Goal: Transaction & Acquisition: Purchase product/service

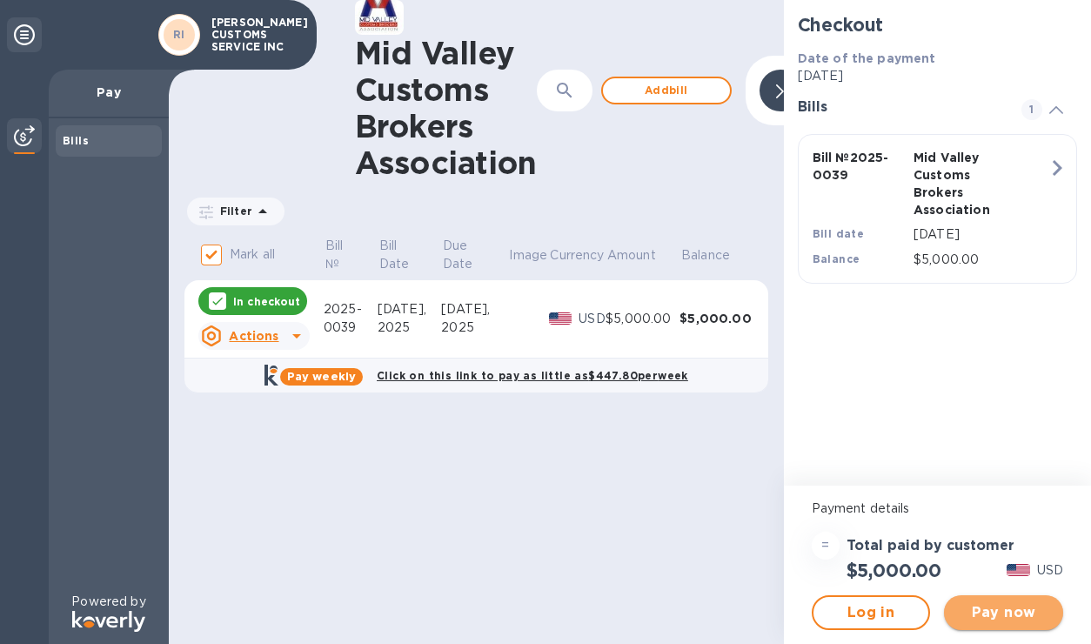
click at [982, 611] on span "Pay now" at bounding box center [1003, 612] width 91 height 21
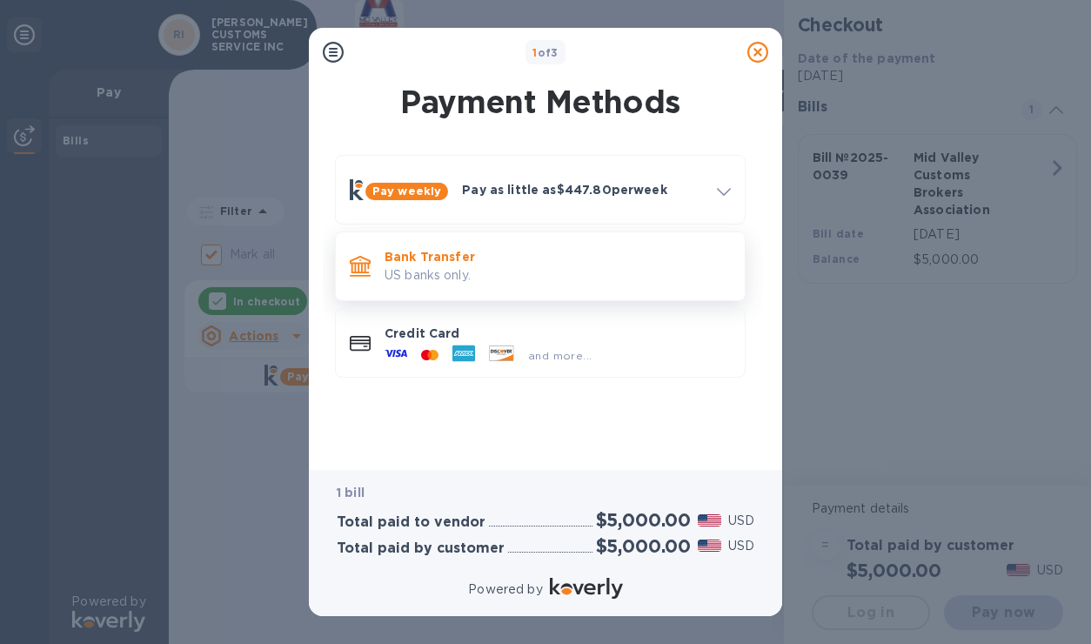
click at [550, 255] on p "Bank Transfer" at bounding box center [557, 256] width 346 height 17
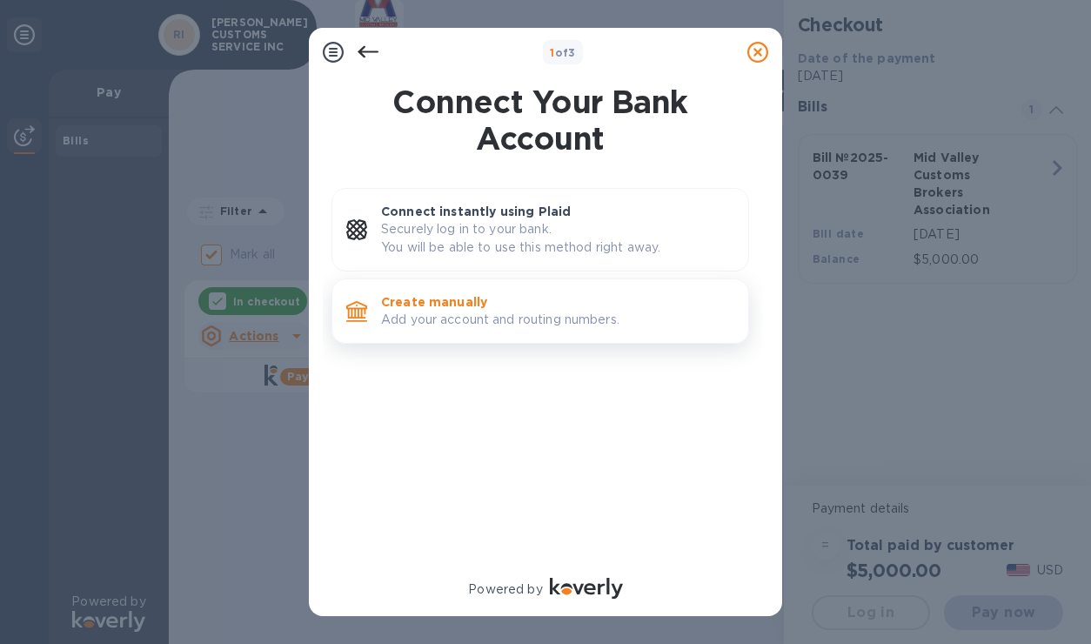
click at [516, 310] on p "Add your account and routing numbers." at bounding box center [557, 319] width 353 height 18
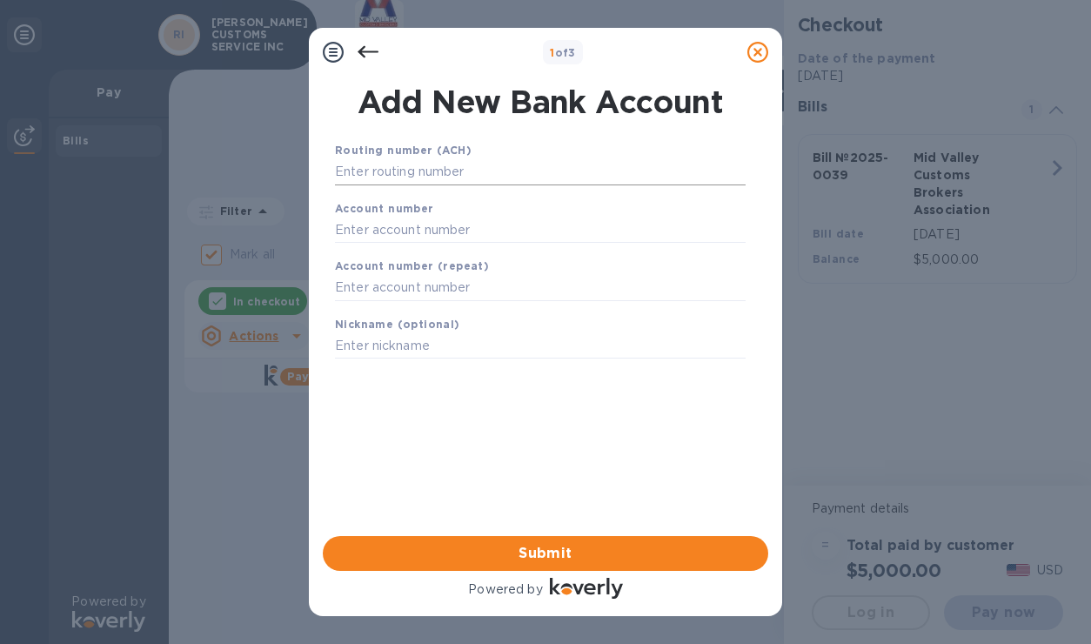
click at [412, 179] on input "text" at bounding box center [540, 172] width 410 height 26
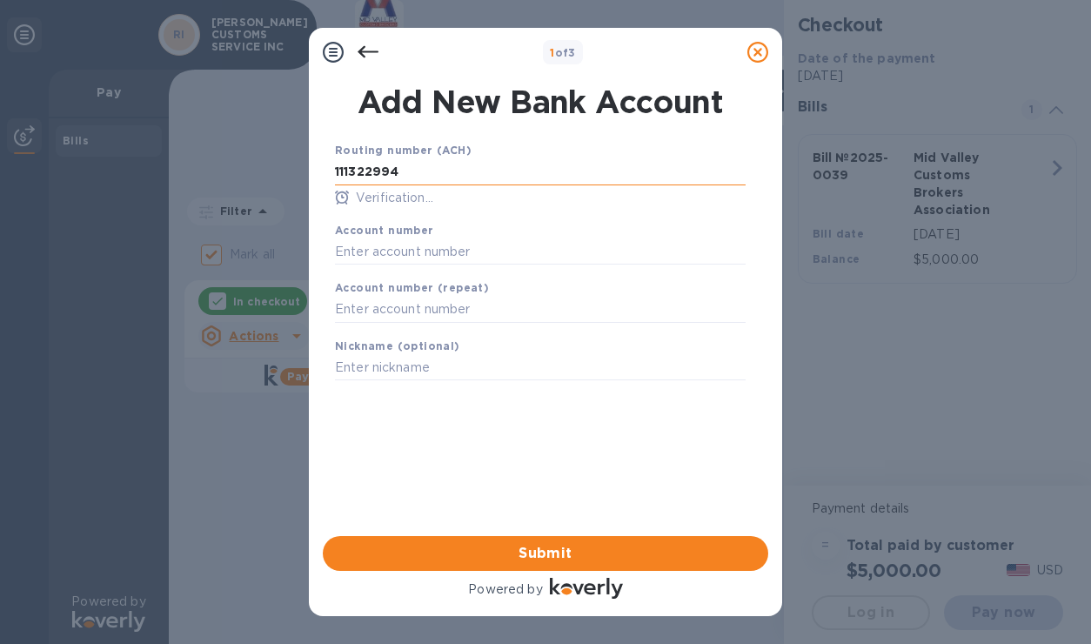
type input "111322994"
type input "0080014682"
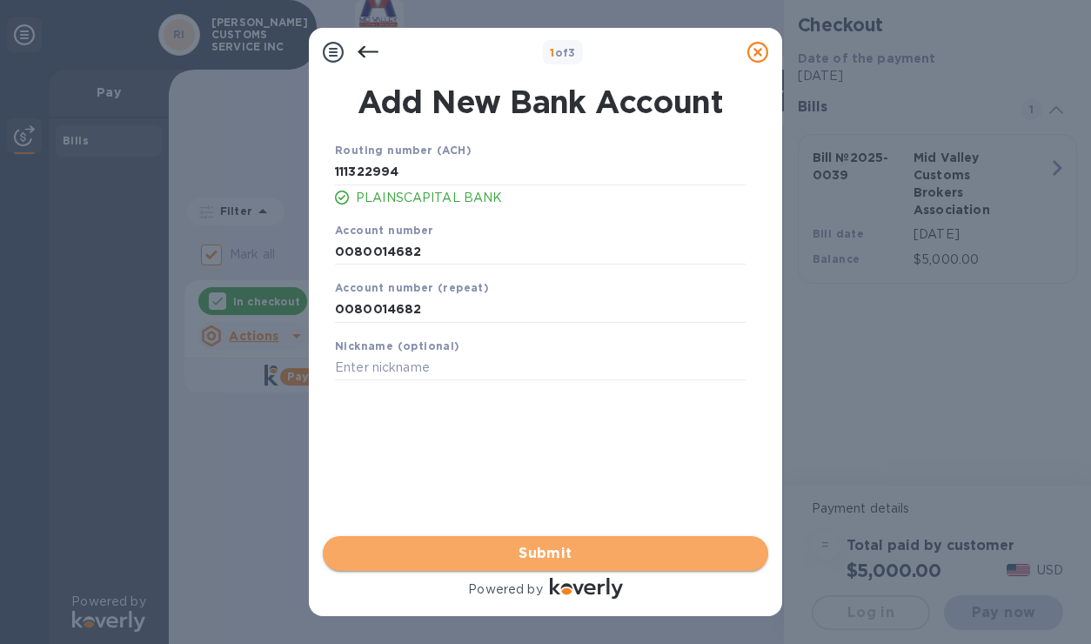
click at [560, 543] on span "Submit" at bounding box center [545, 553] width 417 height 21
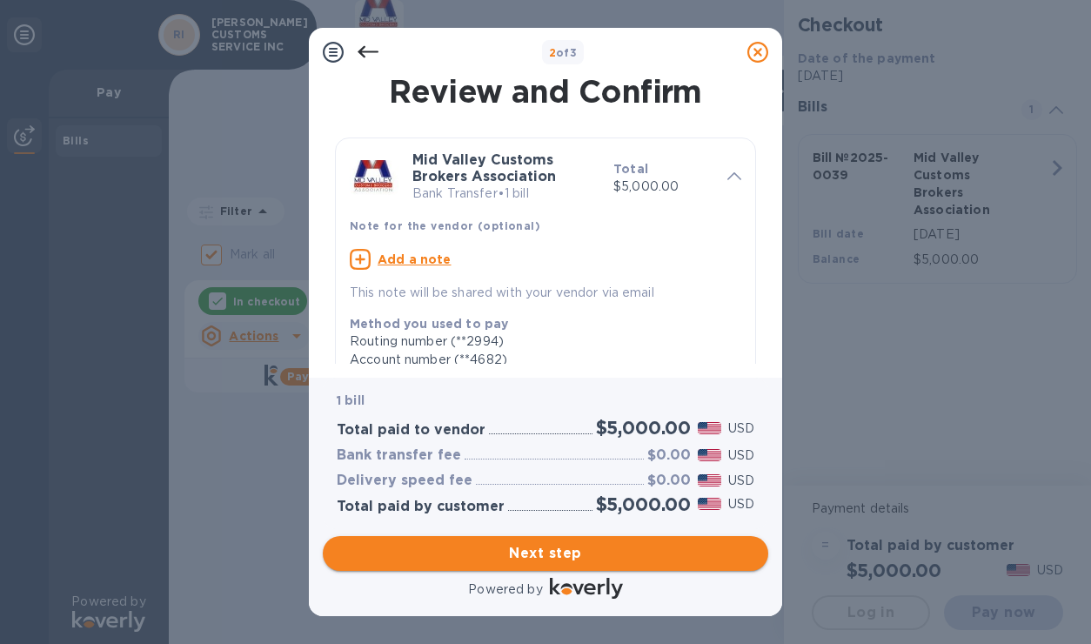
click at [717, 553] on span "Next step" at bounding box center [545, 553] width 417 height 21
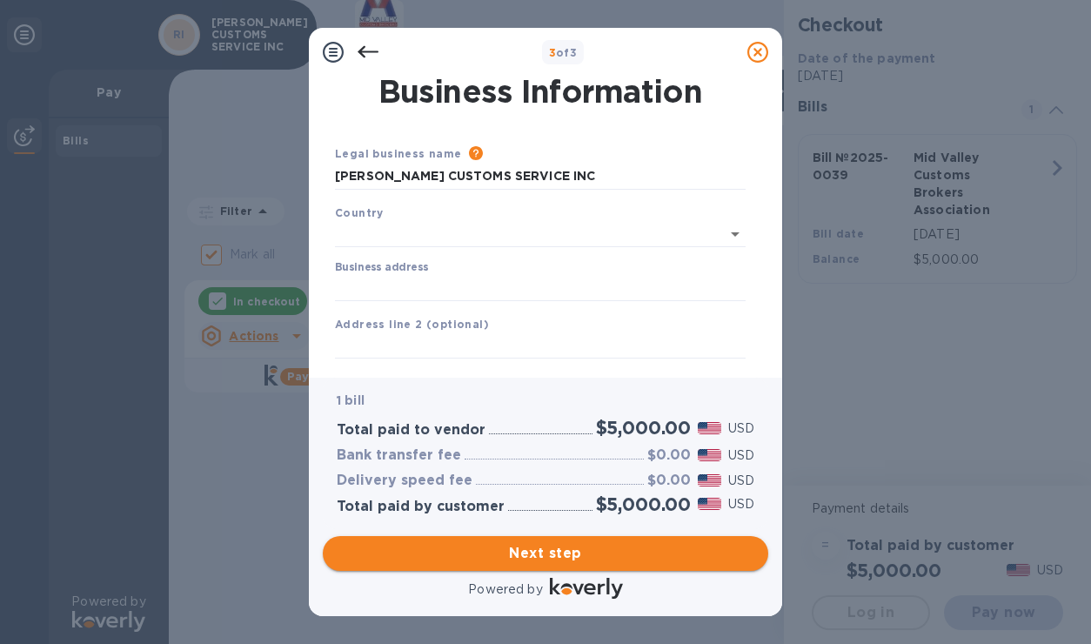
type input "[GEOGRAPHIC_DATA]"
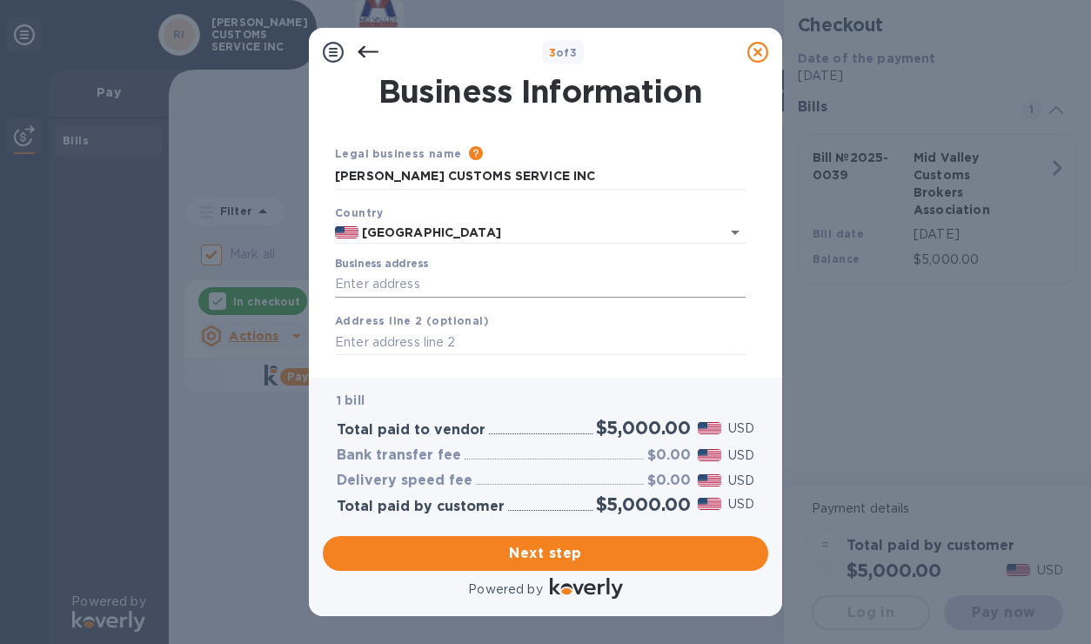
click at [535, 278] on input "Business address" at bounding box center [540, 284] width 410 height 26
type input "[STREET_ADDRESS]"
type input "[GEOGRAPHIC_DATA]"
type input "78520"
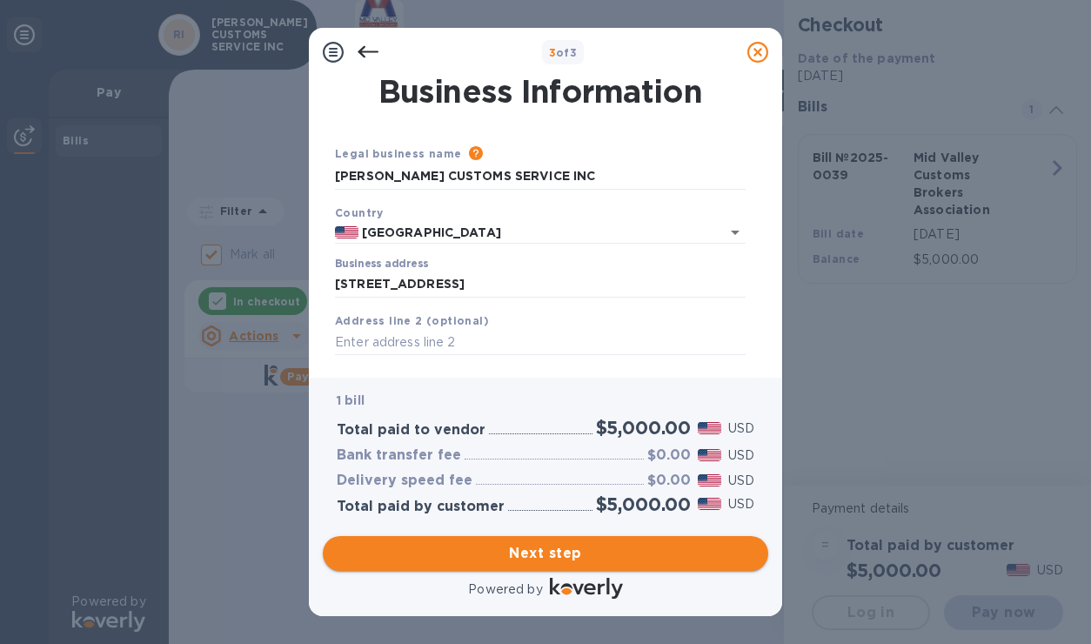
click at [649, 554] on span "Next step" at bounding box center [545, 553] width 417 height 21
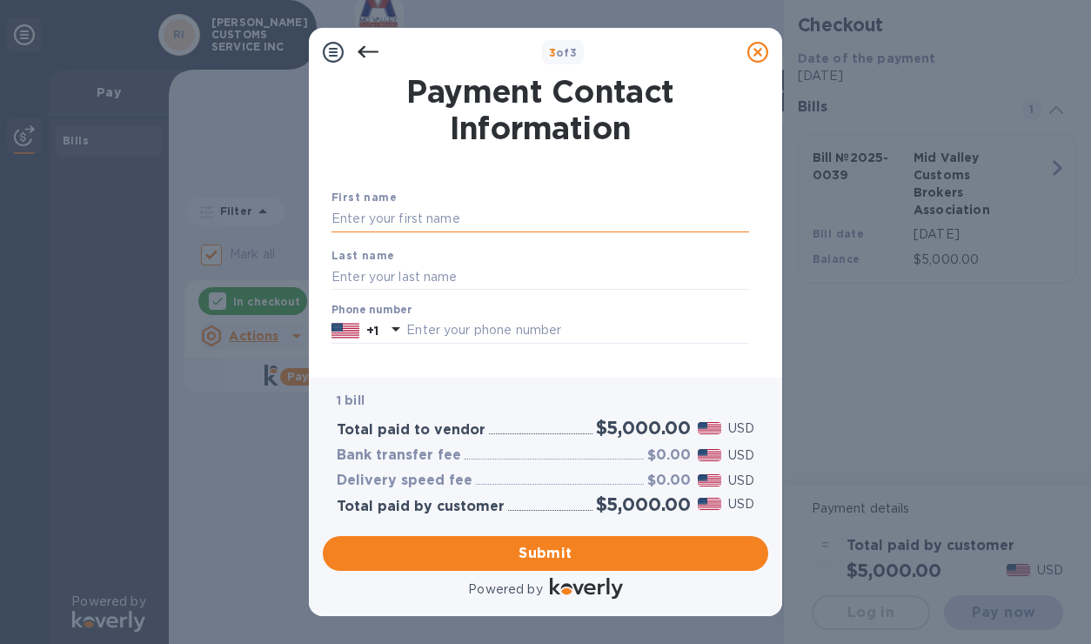
click at [509, 231] on div "First name" at bounding box center [539, 210] width 431 height 58
type input "[PERSON_NAME]"
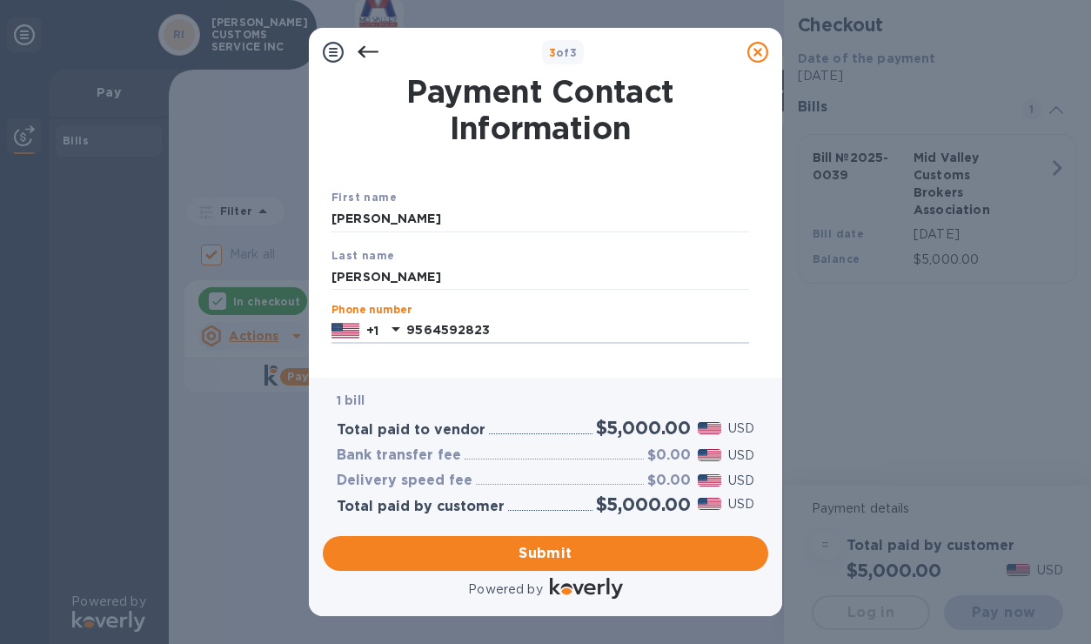
type input "9564592823"
drag, startPoint x: 760, startPoint y: 220, endPoint x: 768, endPoint y: 265, distance: 45.9
click at [768, 265] on div "Payment Contact Information First name [PERSON_NAME] Last name [PERSON_NAME] Ph…" at bounding box center [545, 227] width 473 height 301
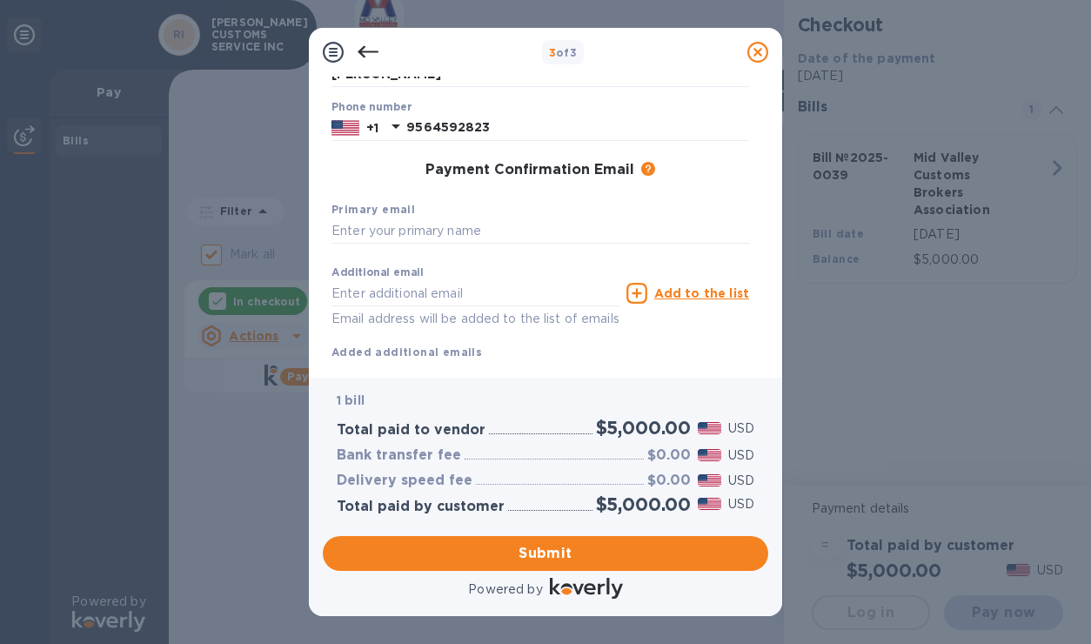
scroll to position [208, 0]
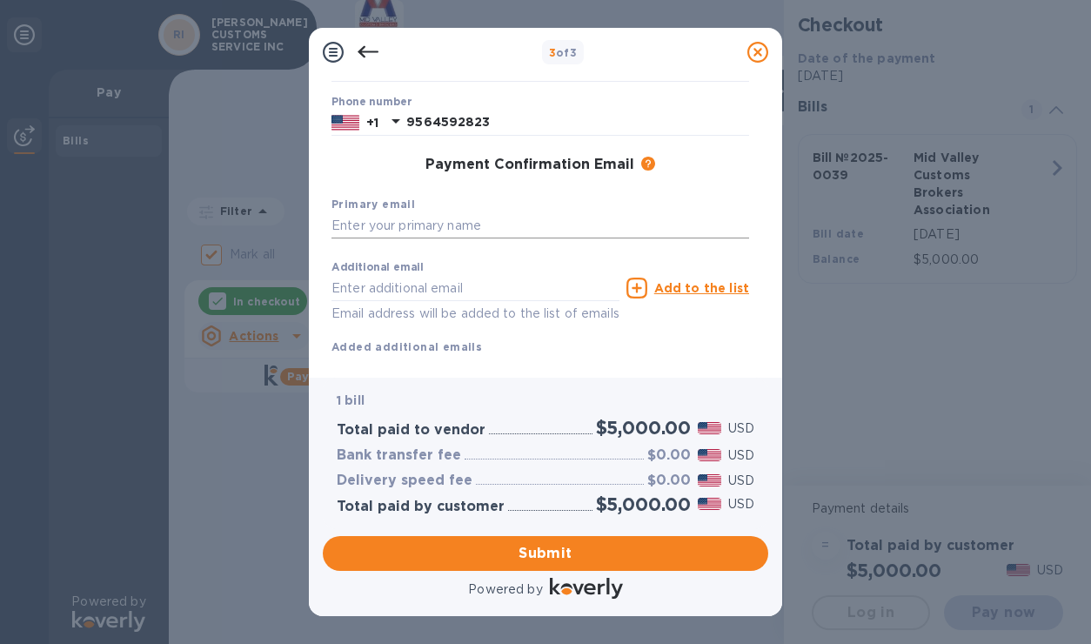
click at [672, 230] on input "text" at bounding box center [539, 226] width 417 height 26
type input "[EMAIL_ADDRESS][DOMAIN_NAME]"
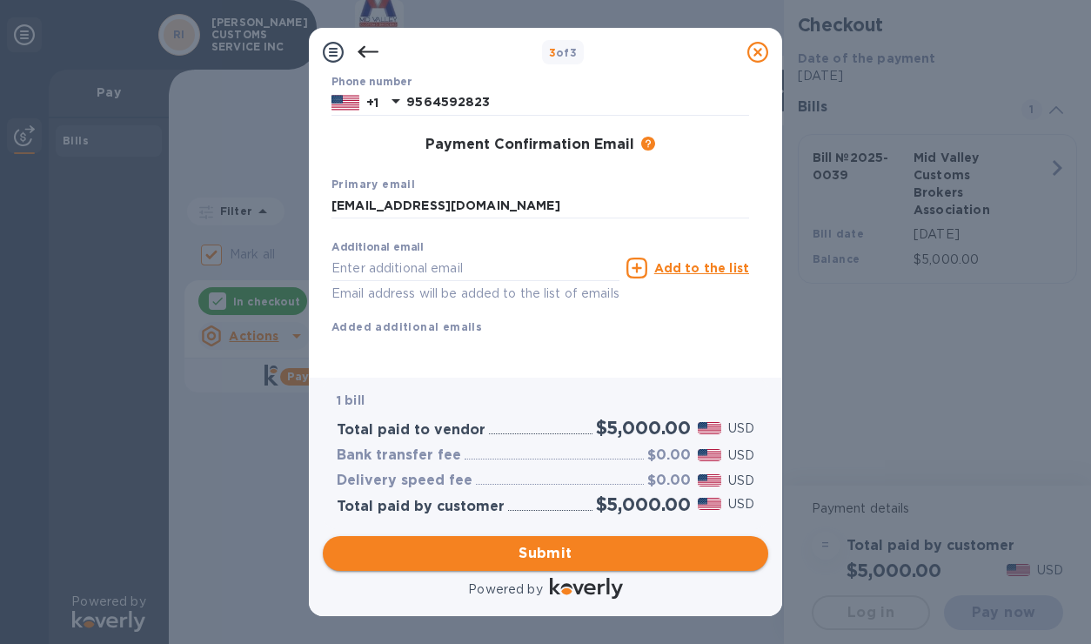
click at [624, 548] on span "Submit" at bounding box center [545, 553] width 417 height 21
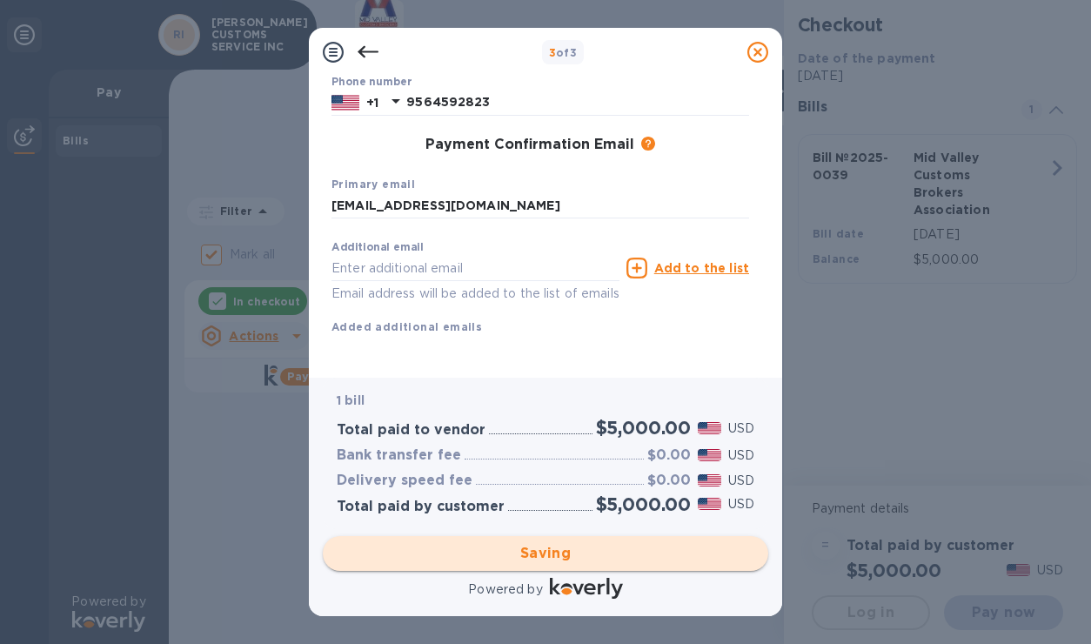
checkbox input "false"
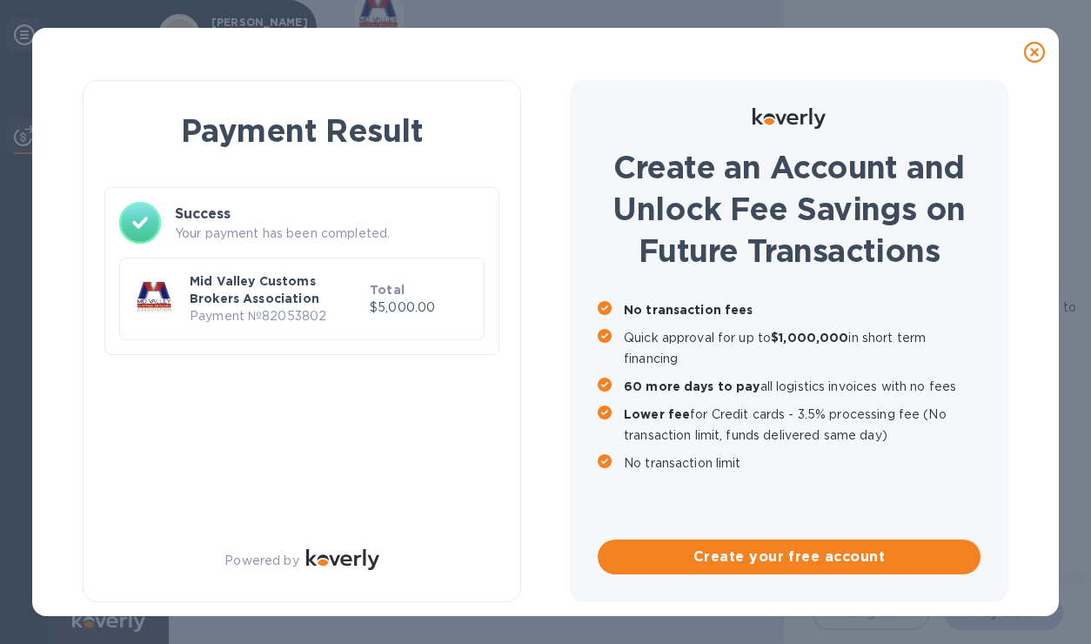
scroll to position [0, 0]
